Goal: Task Accomplishment & Management: Use online tool/utility

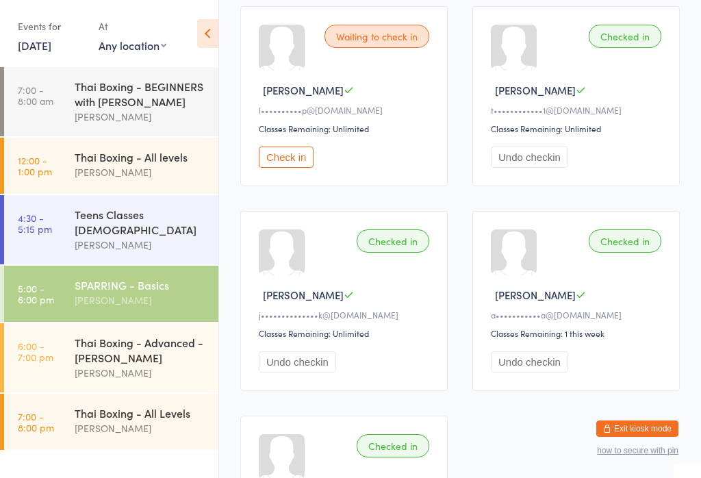
click at [294, 155] on button "Check in" at bounding box center [286, 157] width 55 height 21
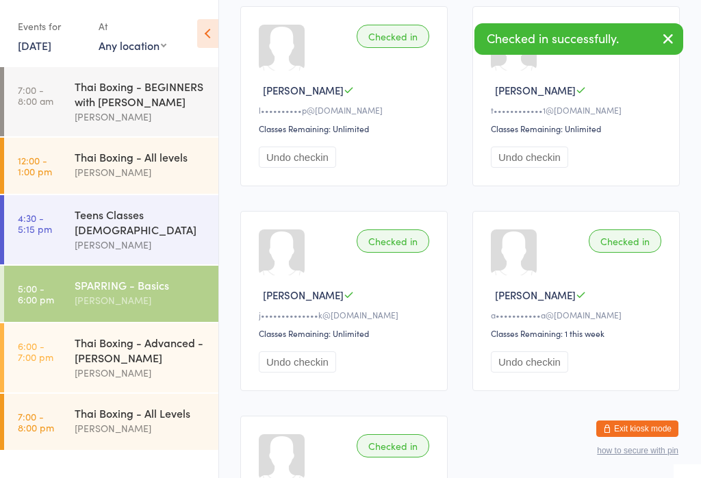
click at [134, 341] on div "Thai Boxing - Advanced - [PERSON_NAME]" at bounding box center [141, 350] width 132 height 30
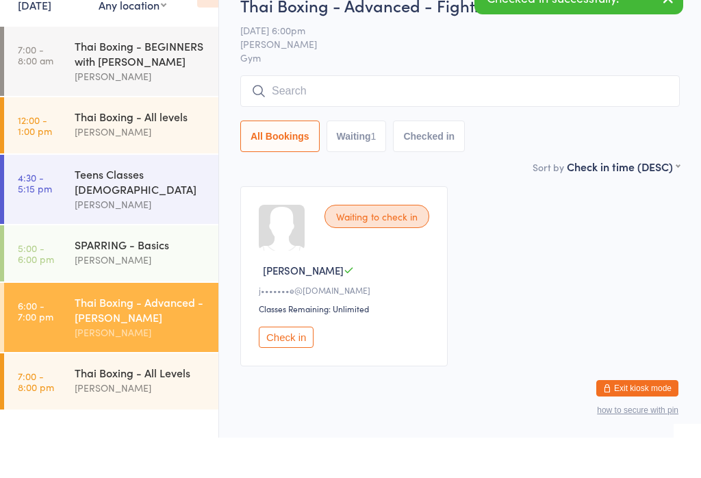
scroll to position [11, 0]
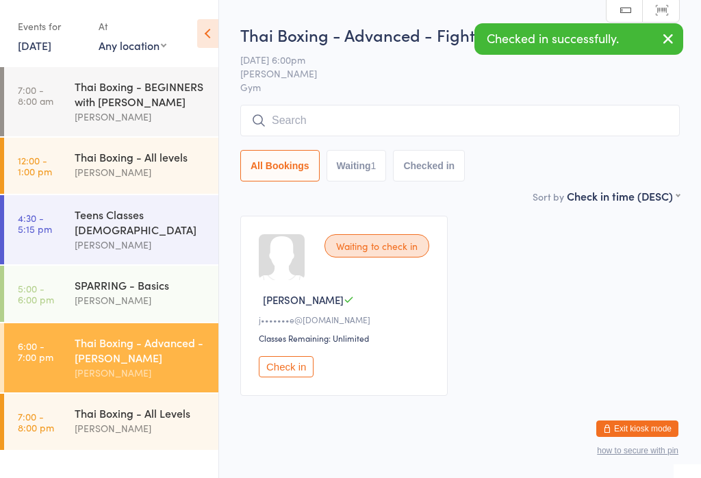
click at [283, 376] on button "Check in" at bounding box center [286, 366] width 55 height 21
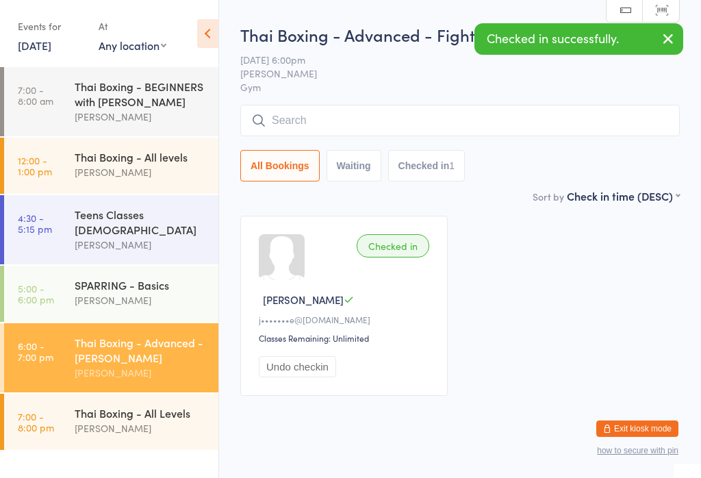
click at [294, 121] on input "search" at bounding box center [460, 120] width 440 height 31
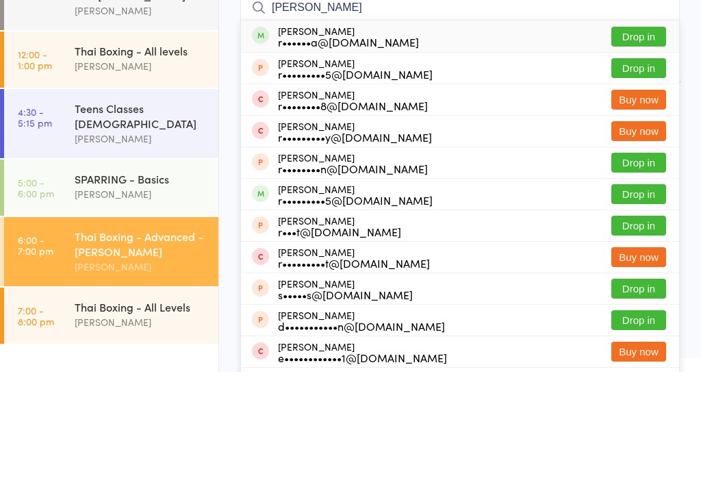
type input "[PERSON_NAME]"
click at [657, 133] on button "Drop in" at bounding box center [639, 143] width 55 height 20
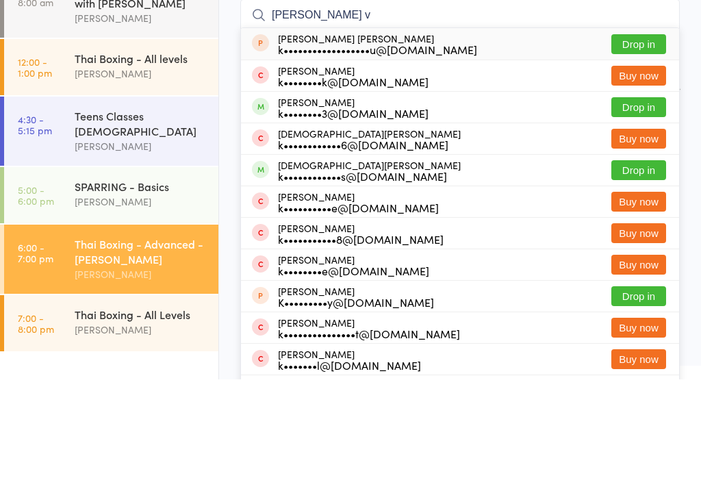
type input "[PERSON_NAME] v"
click at [645, 196] on button "Drop in" at bounding box center [639, 206] width 55 height 20
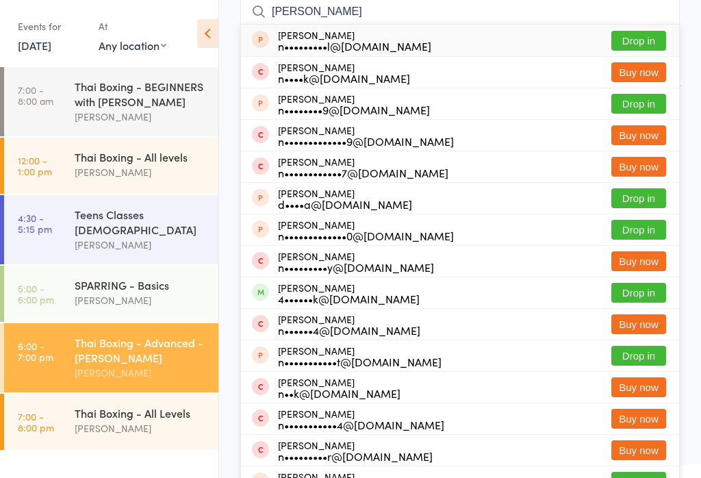
scroll to position [0, 0]
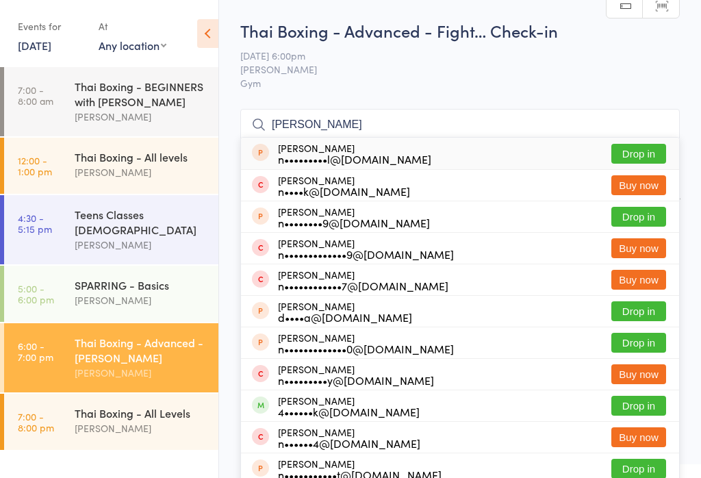
click at [340, 123] on input "[PERSON_NAME]" at bounding box center [460, 124] width 440 height 31
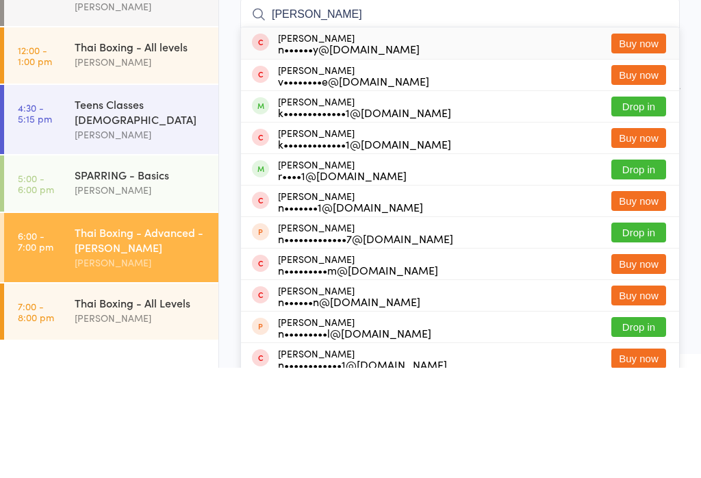
scroll to position [110, 0]
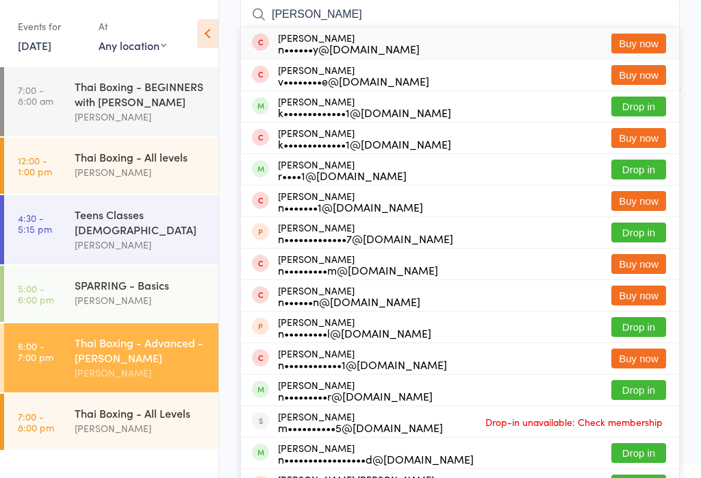
type input "[PERSON_NAME]"
click at [655, 390] on button "Drop in" at bounding box center [639, 390] width 55 height 20
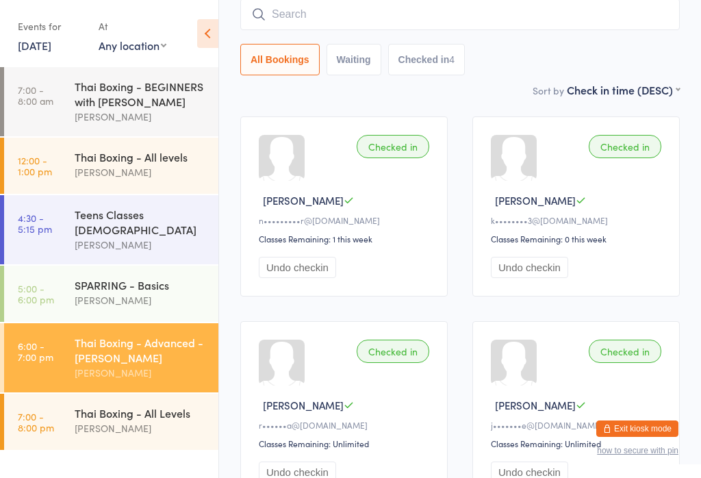
click at [387, 23] on input "search" at bounding box center [460, 14] width 440 height 31
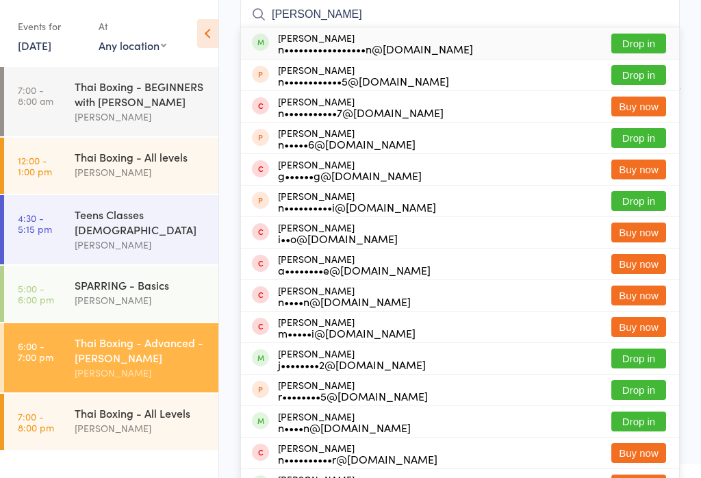
type input "[PERSON_NAME]"
click at [637, 50] on button "Drop in" at bounding box center [639, 44] width 55 height 20
